Goal: Use online tool/utility: Utilize a website feature to perform a specific function

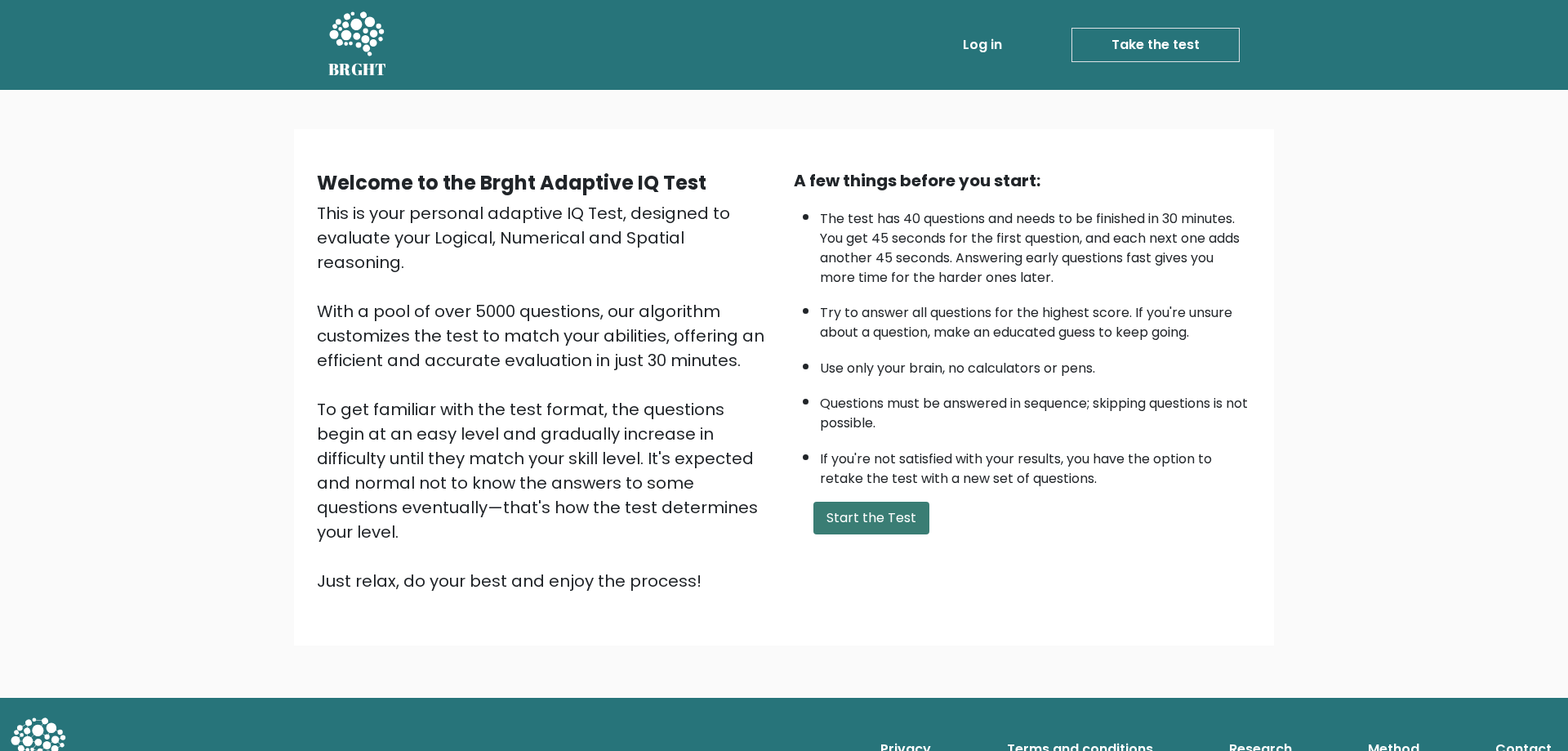
click at [860, 526] on button "Start the Test" at bounding box center [871, 518] width 116 height 33
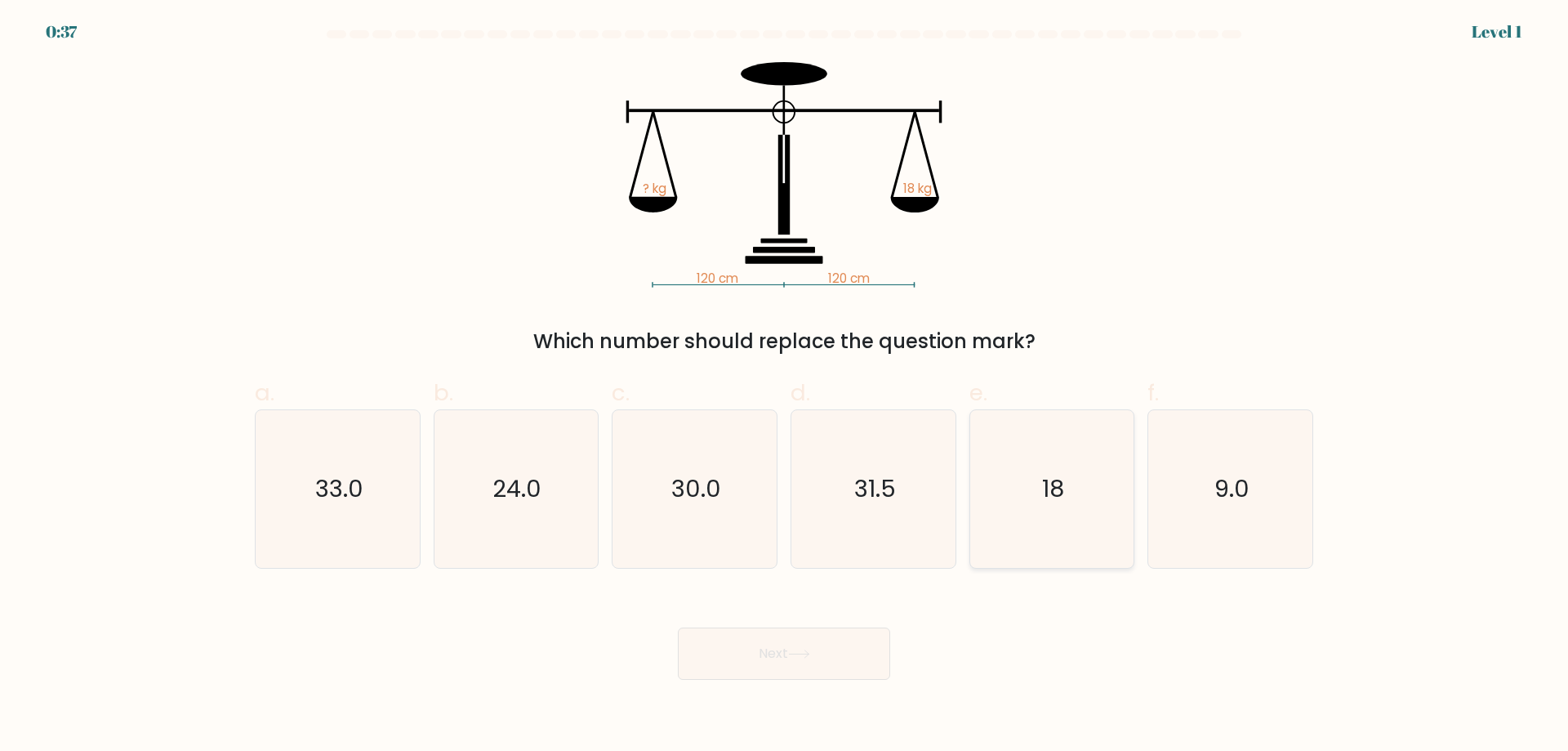
click at [1087, 500] on icon "18" at bounding box center [1051, 490] width 158 height 158
click at [785, 387] on input "e. 18" at bounding box center [784, 382] width 1 height 10
radio input "true"
click at [777, 647] on button "Next" at bounding box center [784, 653] width 212 height 52
